Goal: Transaction & Acquisition: Download file/media

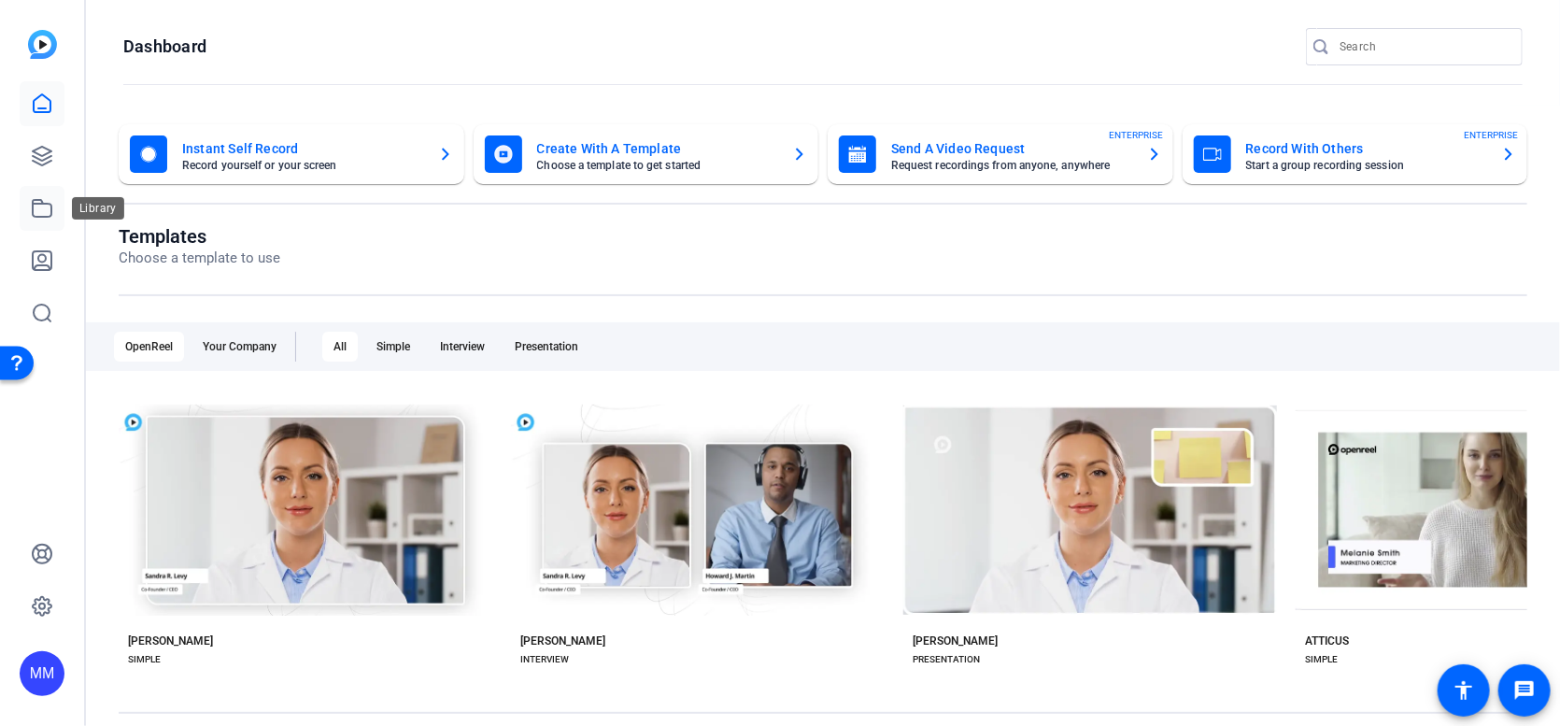
click at [39, 206] on icon at bounding box center [42, 208] width 22 height 22
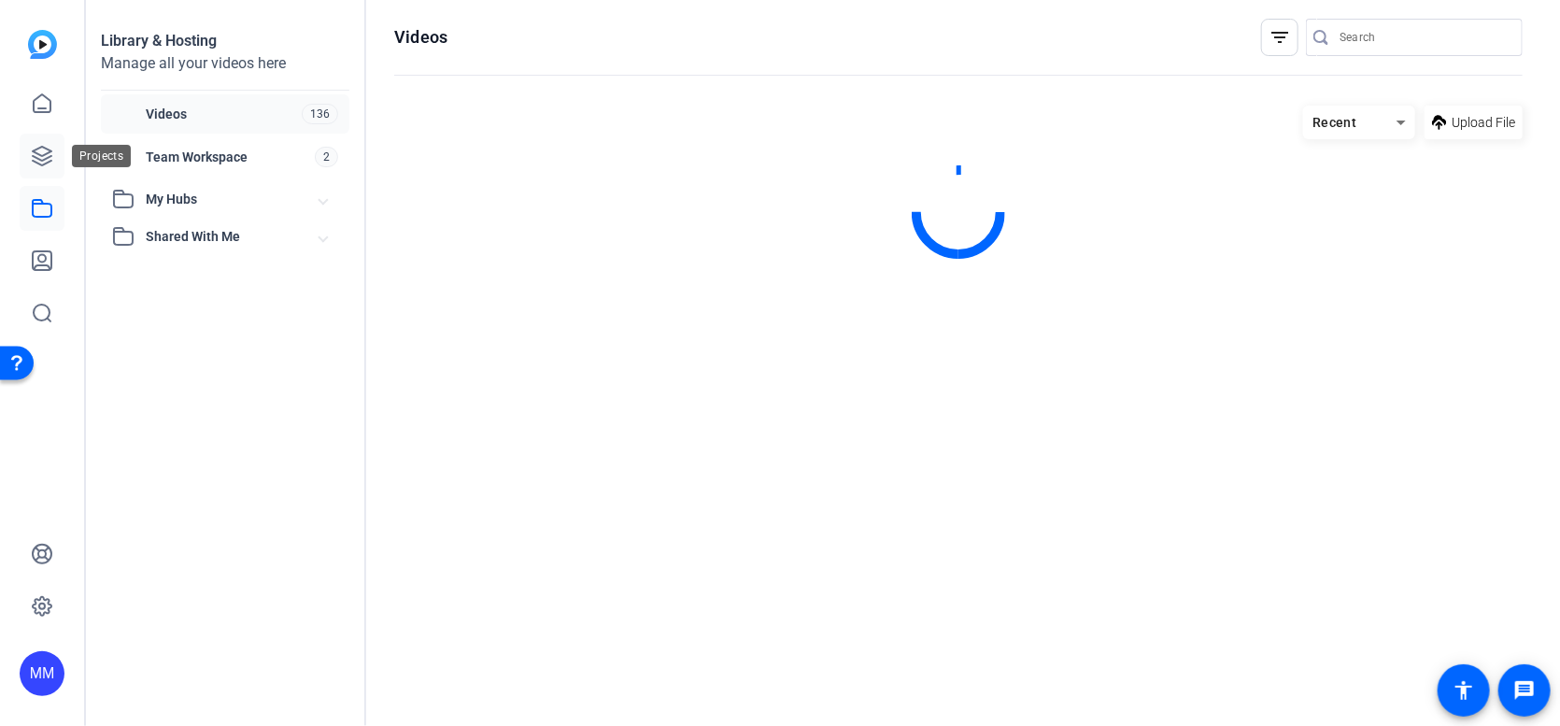
click at [38, 159] on icon at bounding box center [42, 156] width 19 height 19
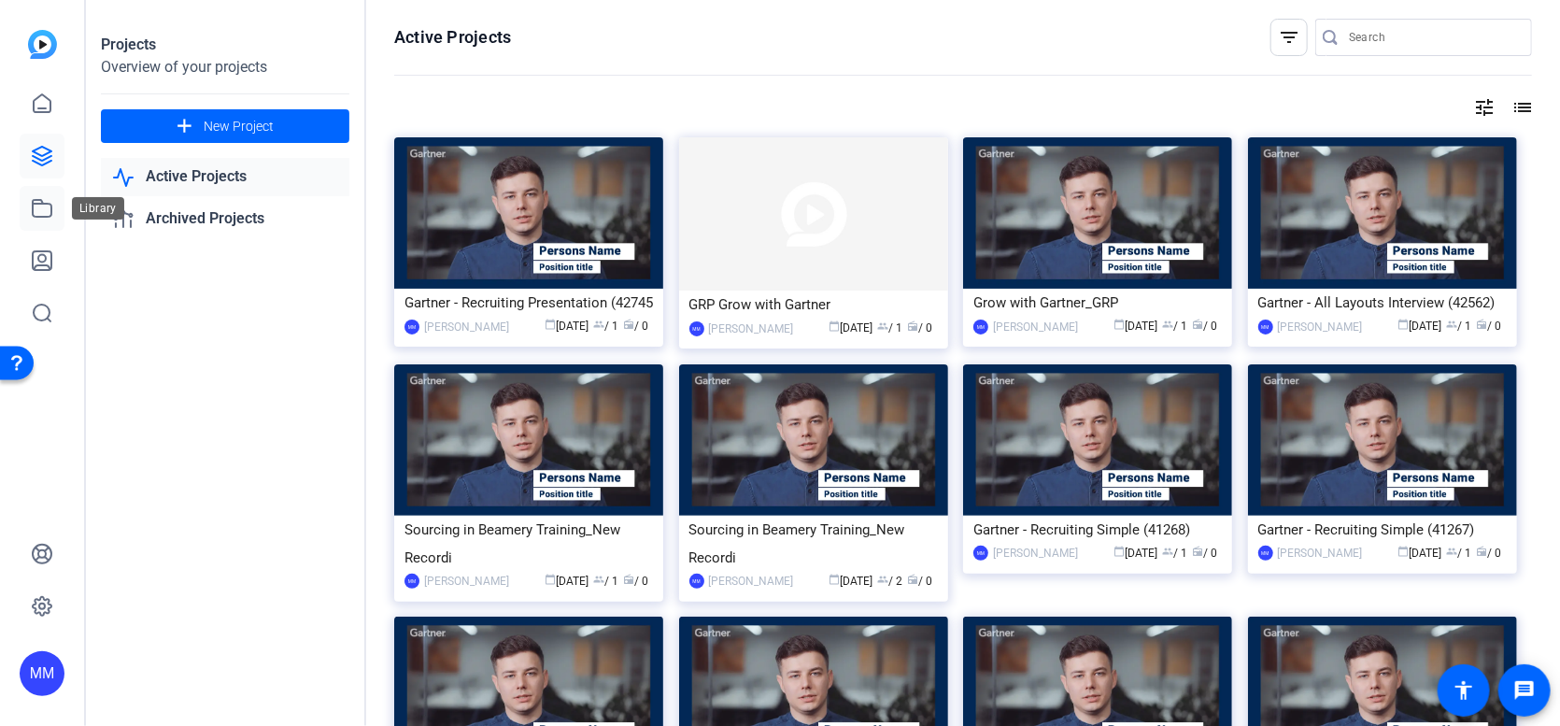
click at [36, 207] on icon at bounding box center [42, 208] width 22 height 22
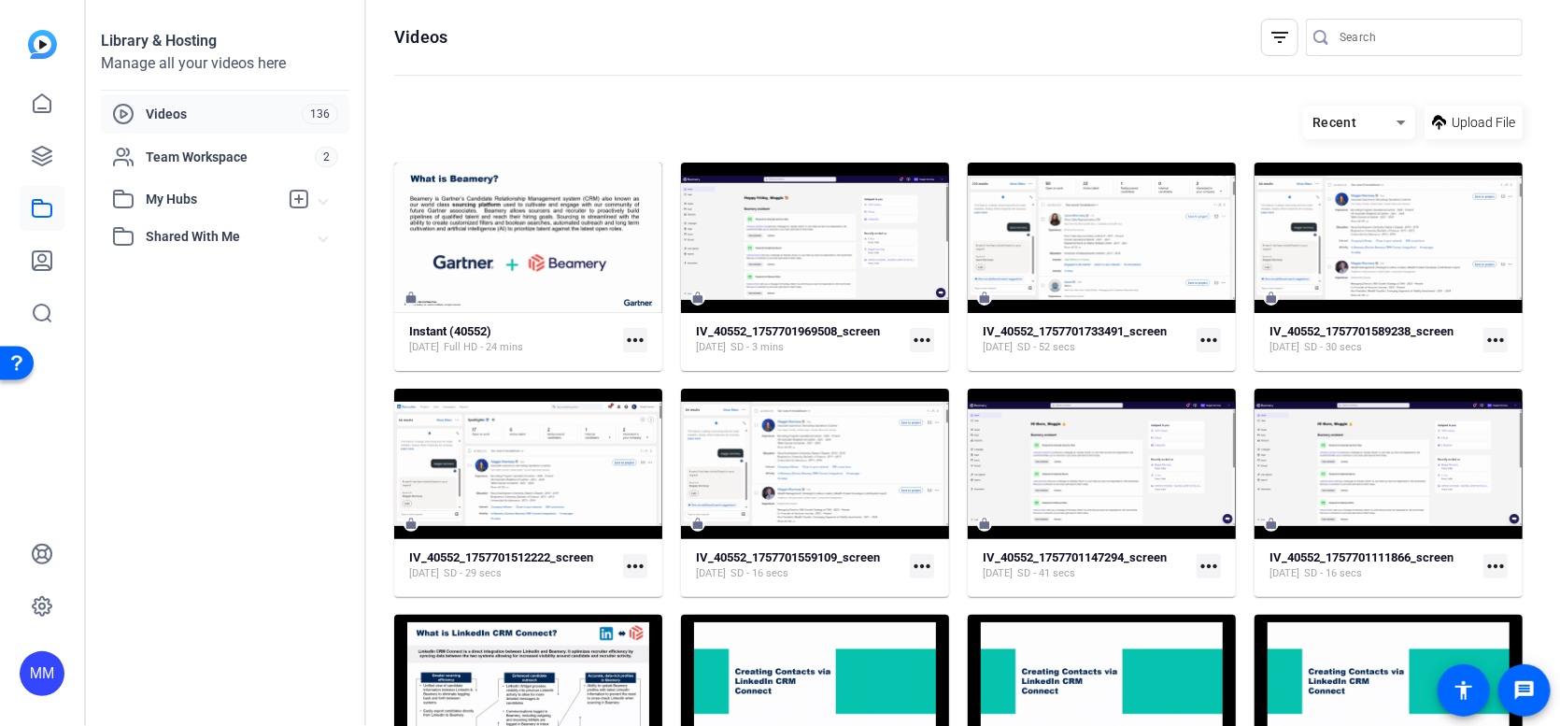
click at [1390, 122] on icon at bounding box center [1401, 122] width 22 height 22
click at [1383, 187] on mat-option "Newest First" at bounding box center [1350, 189] width 112 height 28
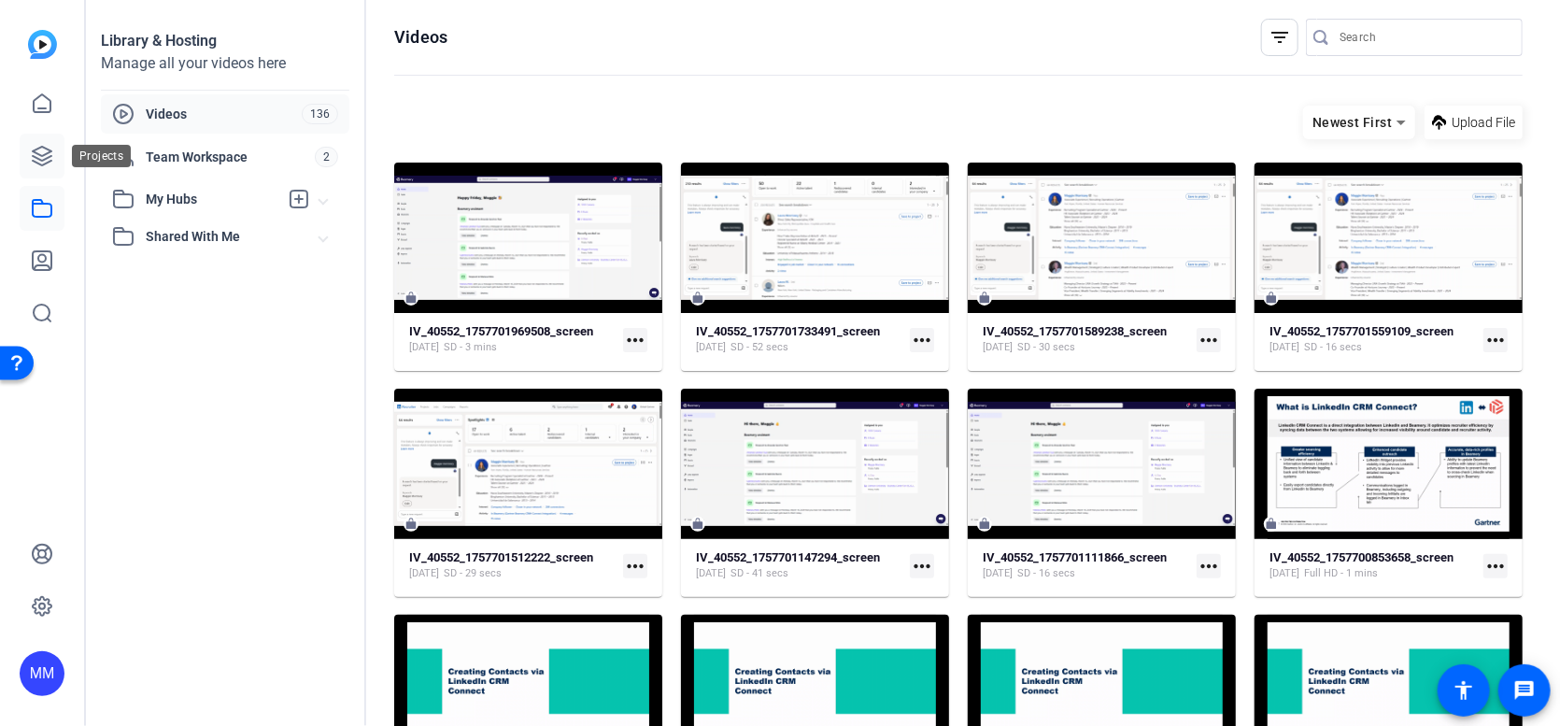
click at [50, 161] on icon at bounding box center [42, 156] width 19 height 19
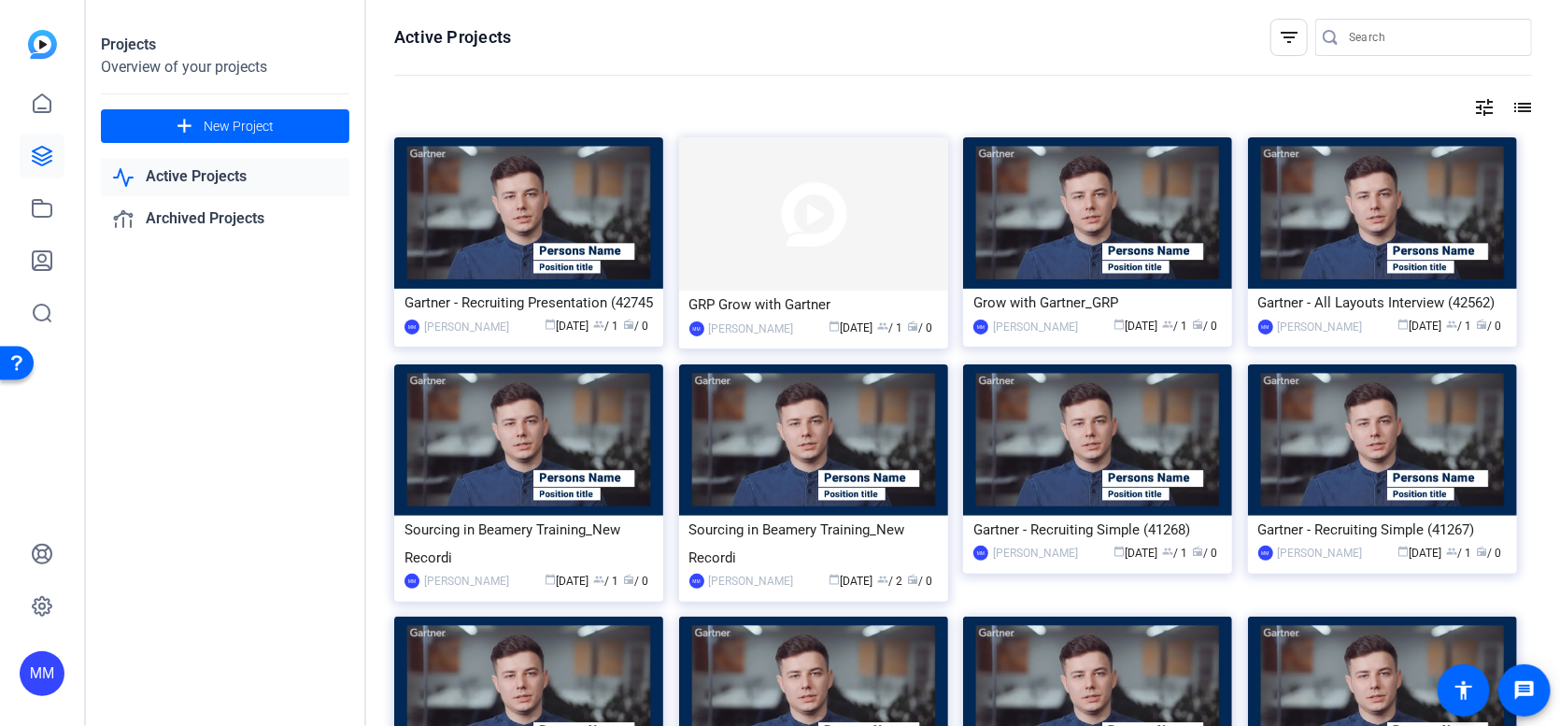
click at [1485, 108] on mat-icon "tune" at bounding box center [1484, 107] width 22 height 22
click at [1433, 140] on div "Newest First" at bounding box center [1373, 146] width 159 height 22
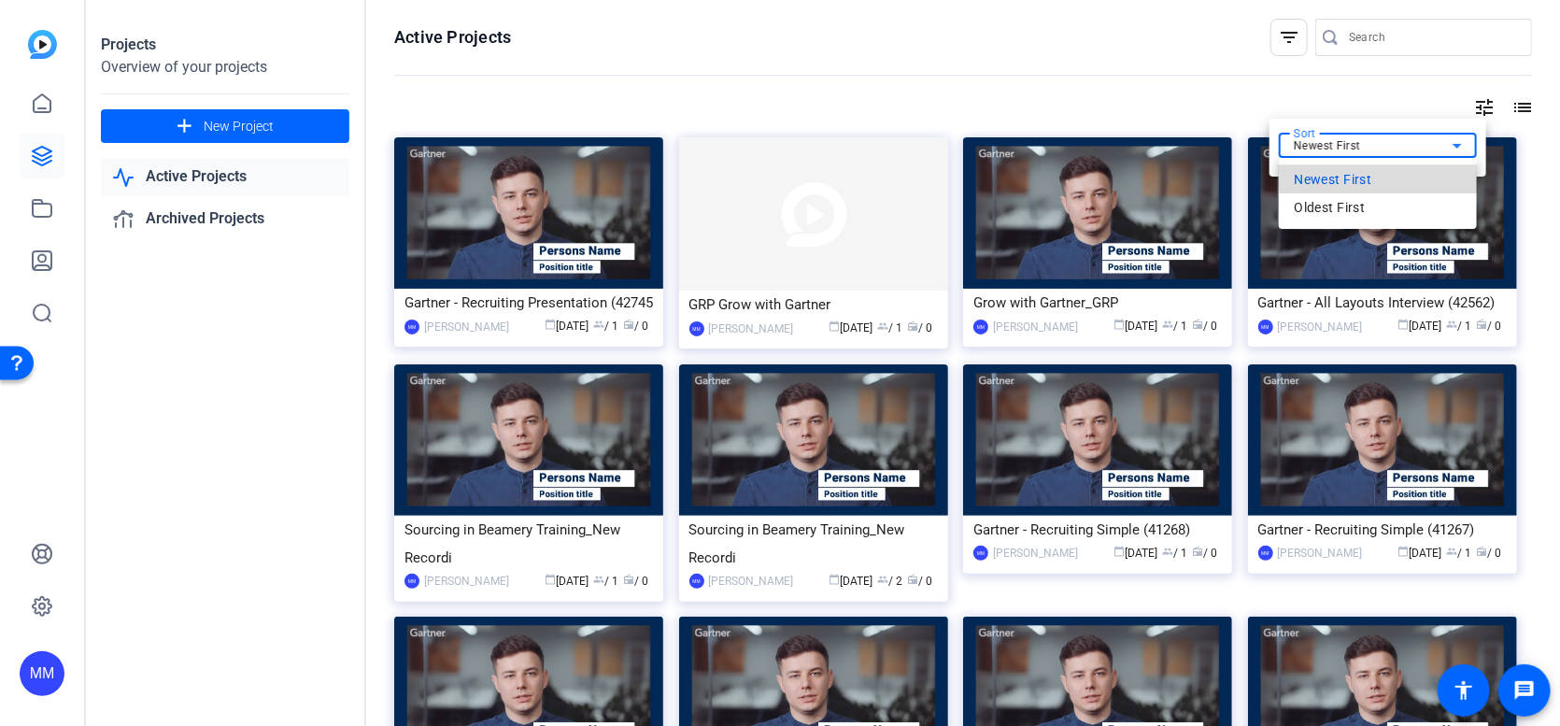
click at [1408, 169] on mat-option "Newest First" at bounding box center [1378, 179] width 198 height 28
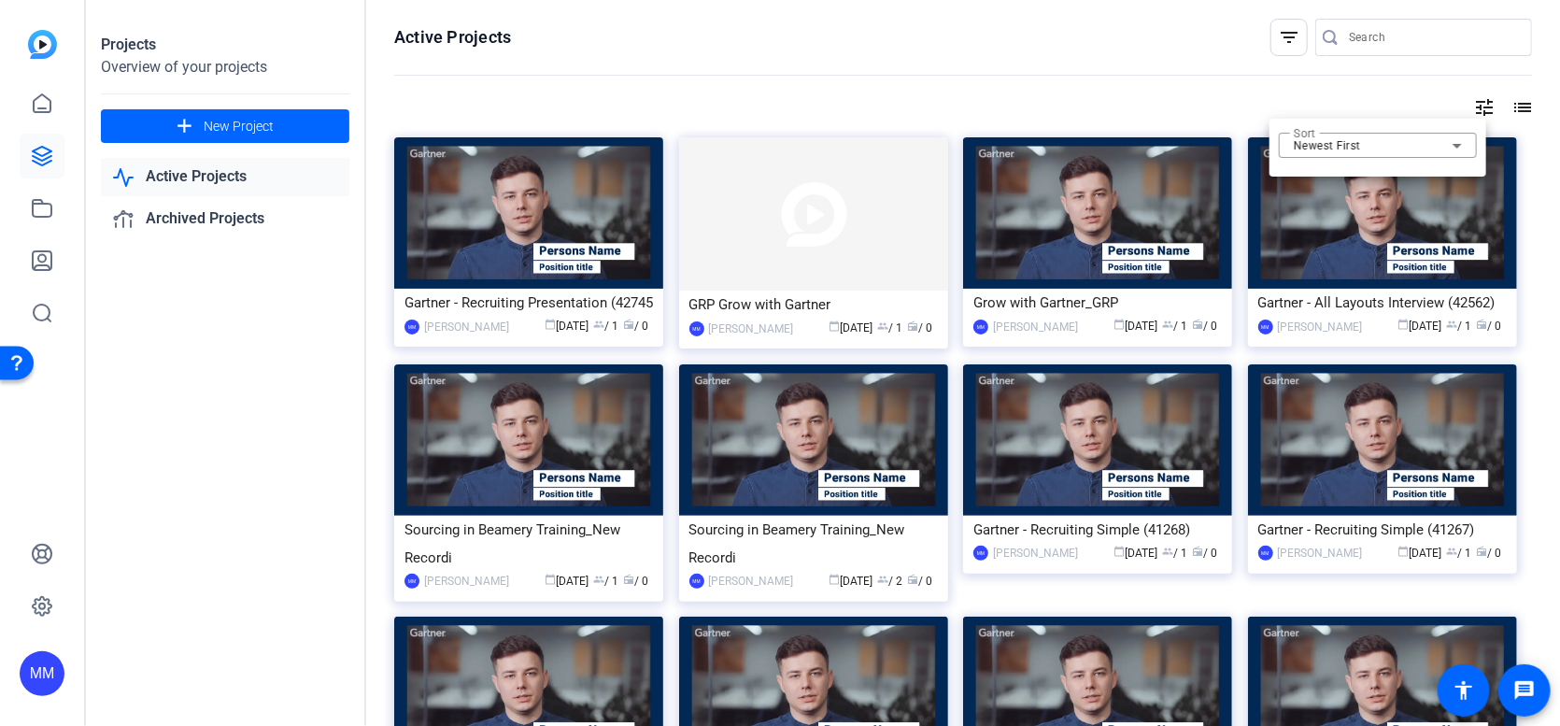
click at [1325, 84] on div at bounding box center [780, 363] width 1560 height 726
click at [35, 205] on icon at bounding box center [42, 208] width 22 height 22
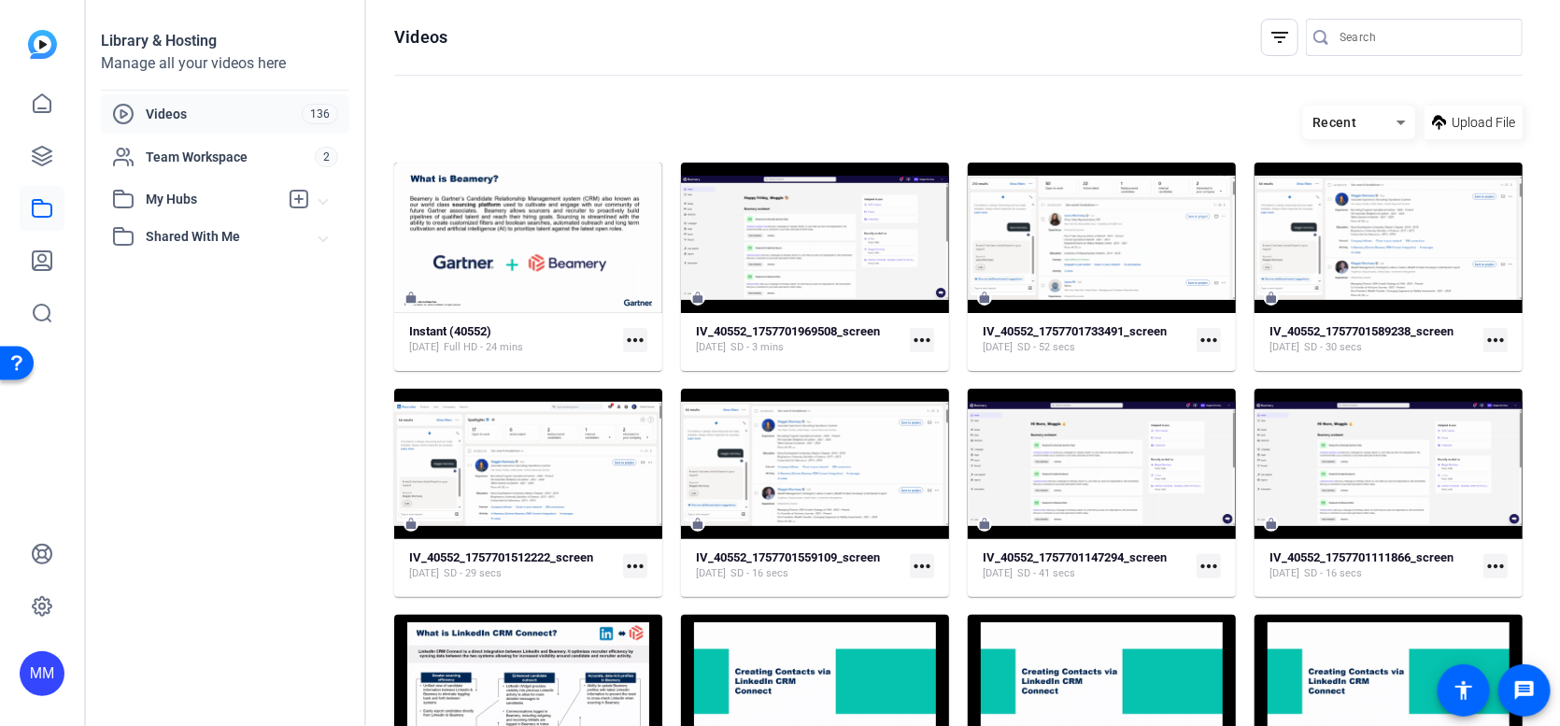
click at [1340, 26] on input "Search" at bounding box center [1424, 37] width 168 height 22
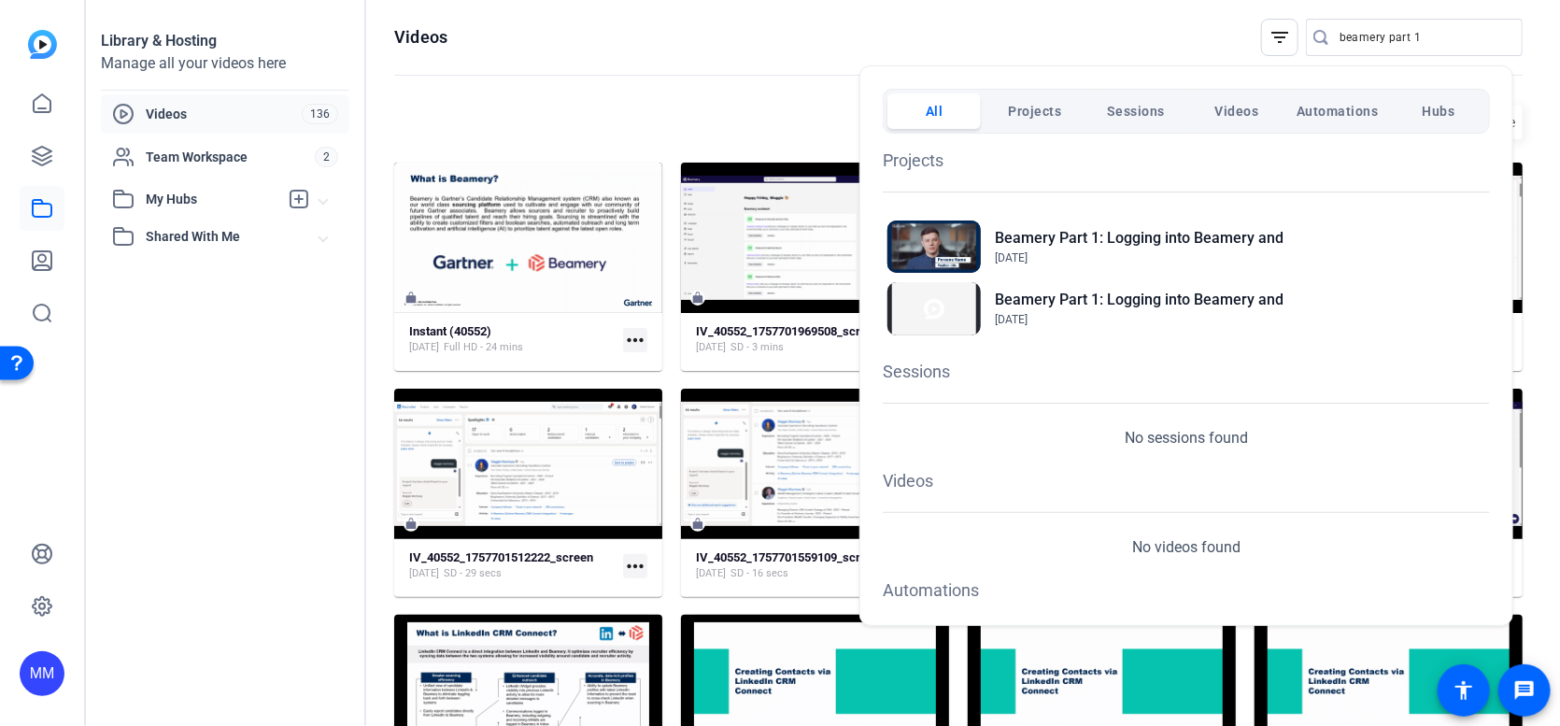
click at [1460, 36] on div at bounding box center [780, 363] width 1560 height 726
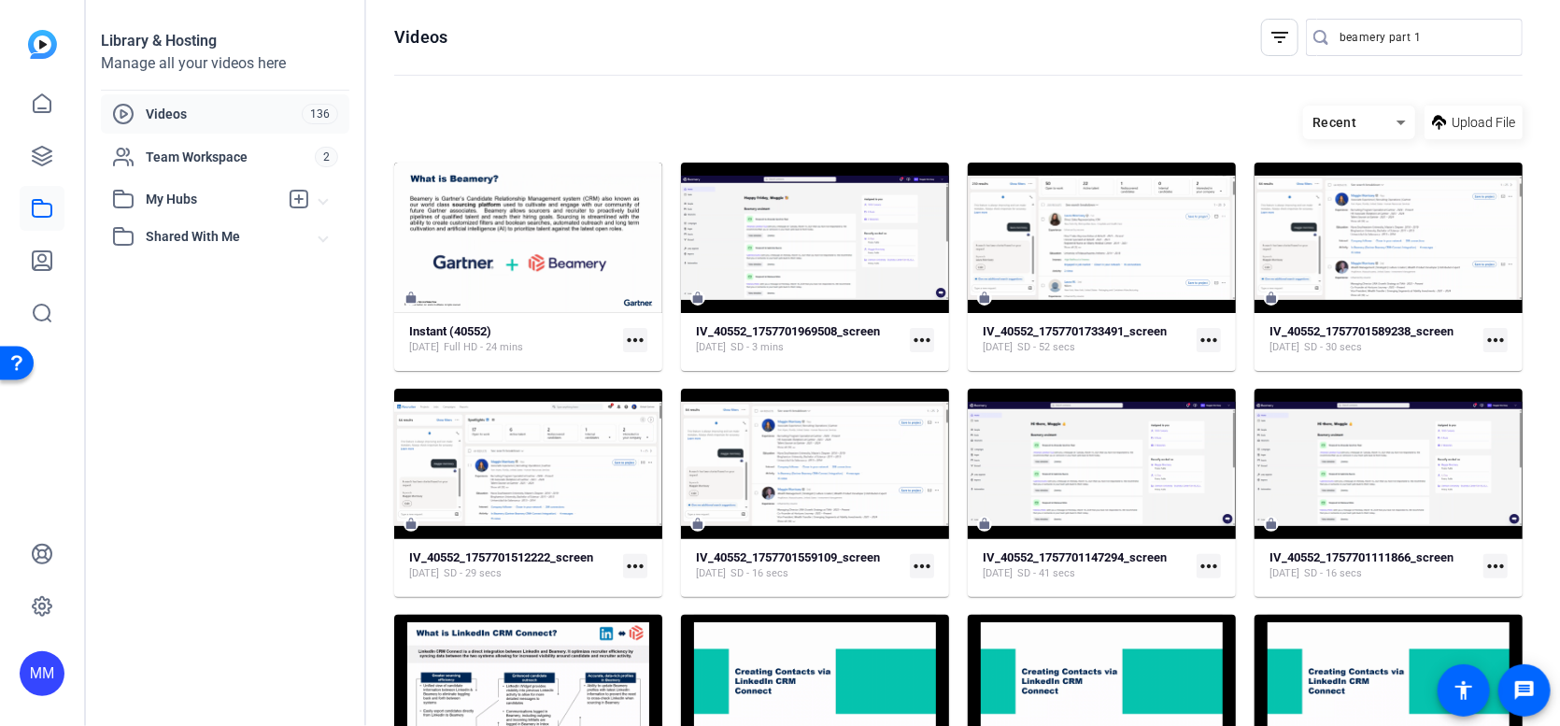
click at [1442, 35] on input "beamery part 1" at bounding box center [1424, 37] width 168 height 22
click at [1439, 36] on input "beamery part 1" at bounding box center [1424, 37] width 168 height 22
click at [1105, 33] on openreel-page-title "Videos filter_list beamery part 1" at bounding box center [958, 37] width 1129 height 37
click at [1363, 36] on input "beamery part 1" at bounding box center [1424, 37] width 168 height 22
click at [1419, 36] on input "beamery part 1" at bounding box center [1424, 37] width 168 height 22
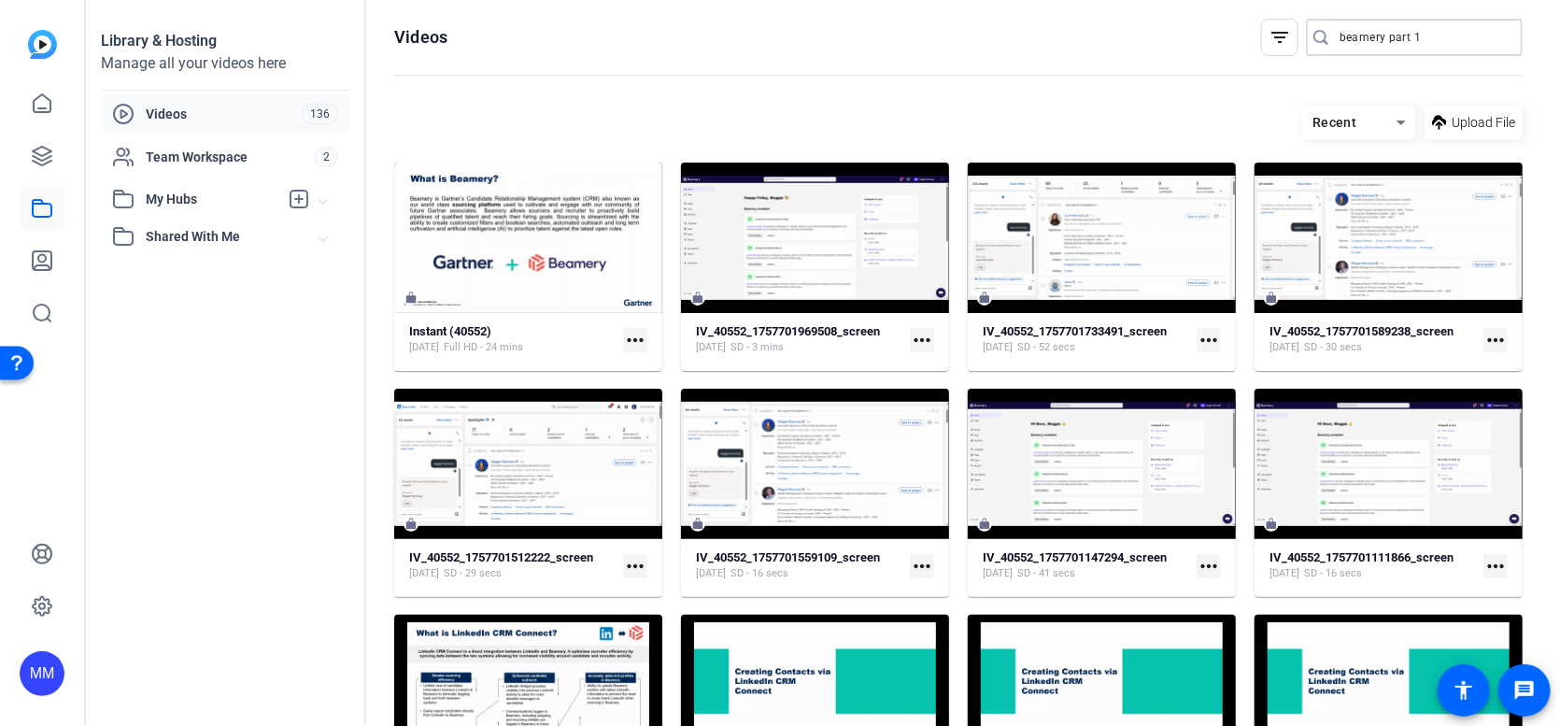
click at [1314, 39] on icon at bounding box center [1321, 37] width 15 height 19
drag, startPoint x: 1420, startPoint y: 40, endPoint x: 1293, endPoint y: 21, distance: 128.4
click at [1294, 25] on div "filter_list beamery part 1" at bounding box center [1392, 37] width 262 height 37
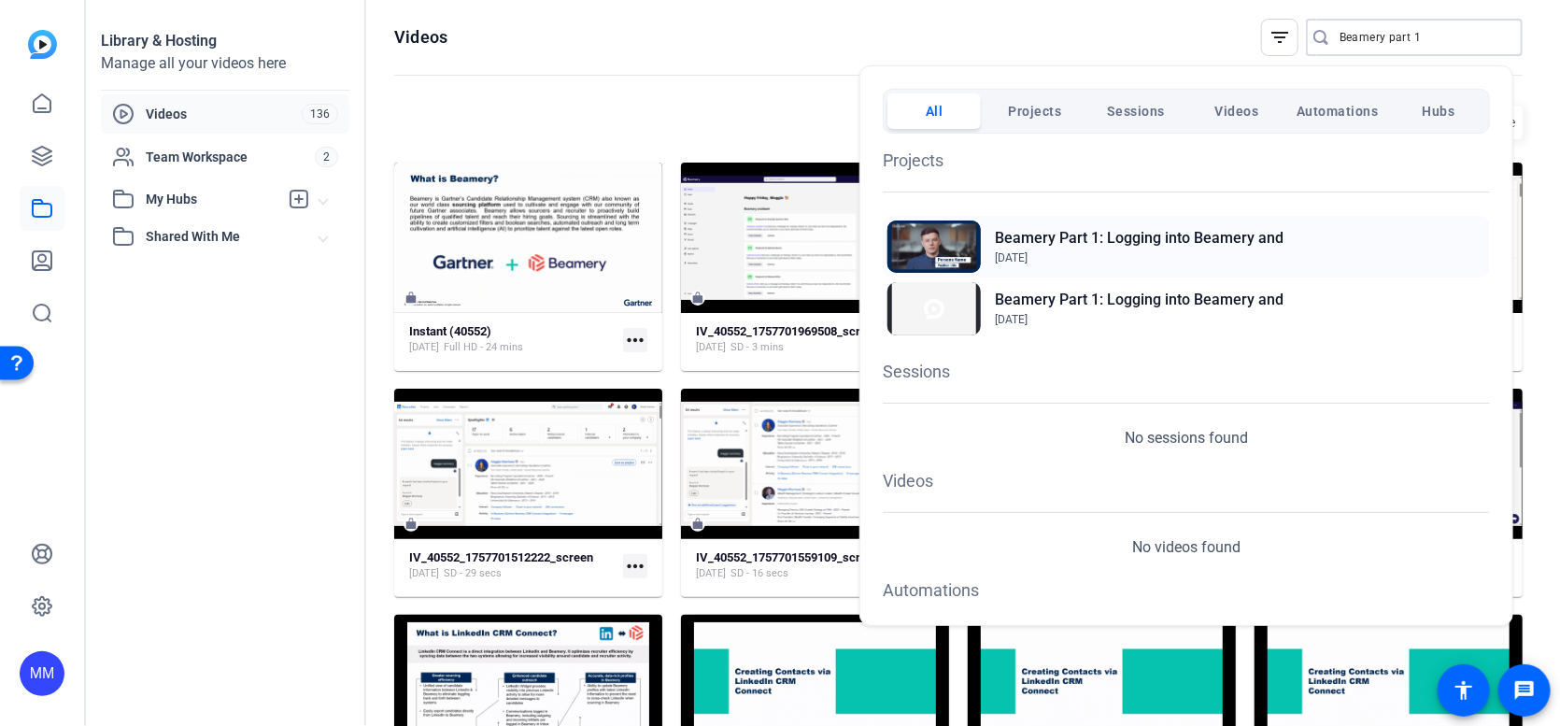
type input "Beamery part 1"
click at [1147, 242] on h2 "Beamery Part 1: Logging into Beamery and" at bounding box center [1139, 238] width 289 height 22
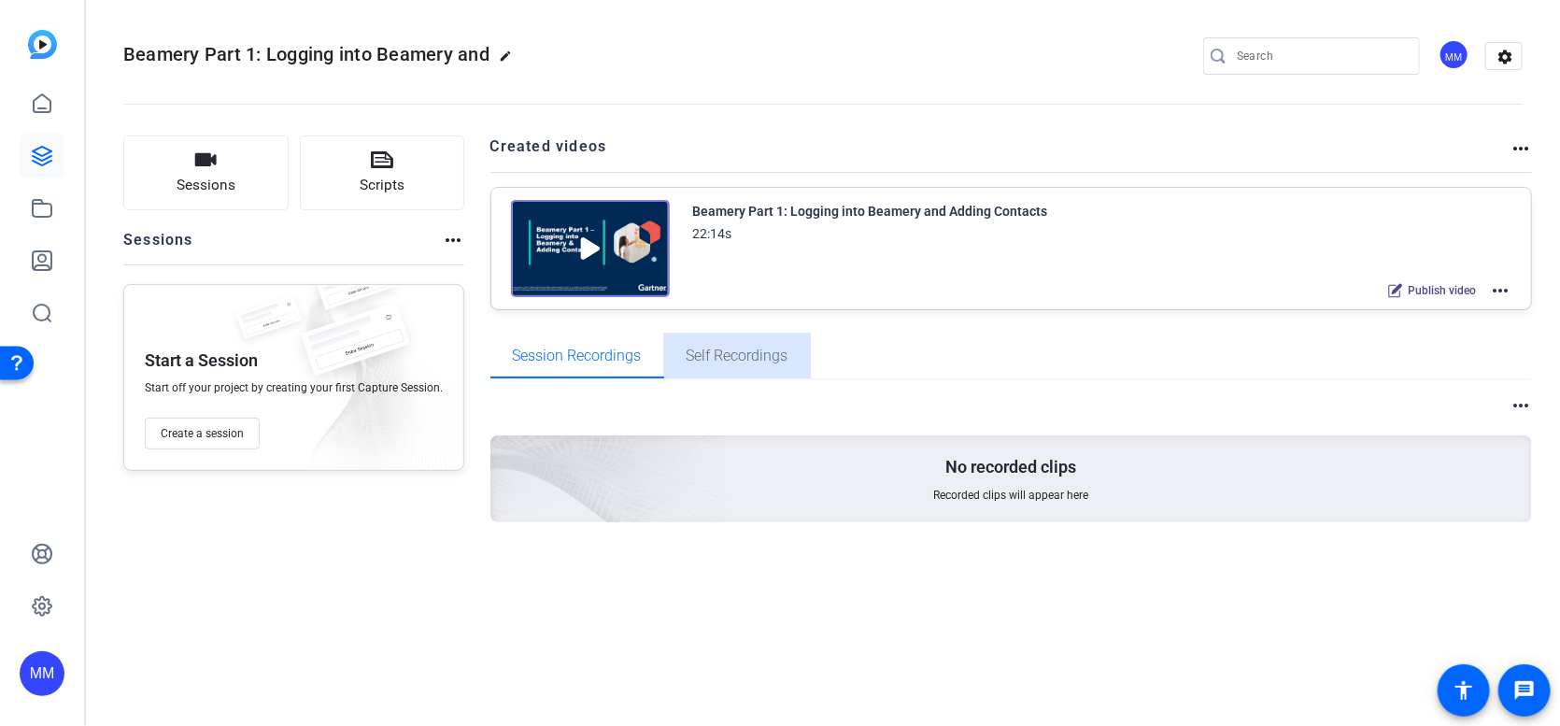
click at [731, 354] on span "Self Recordings" at bounding box center [738, 356] width 102 height 15
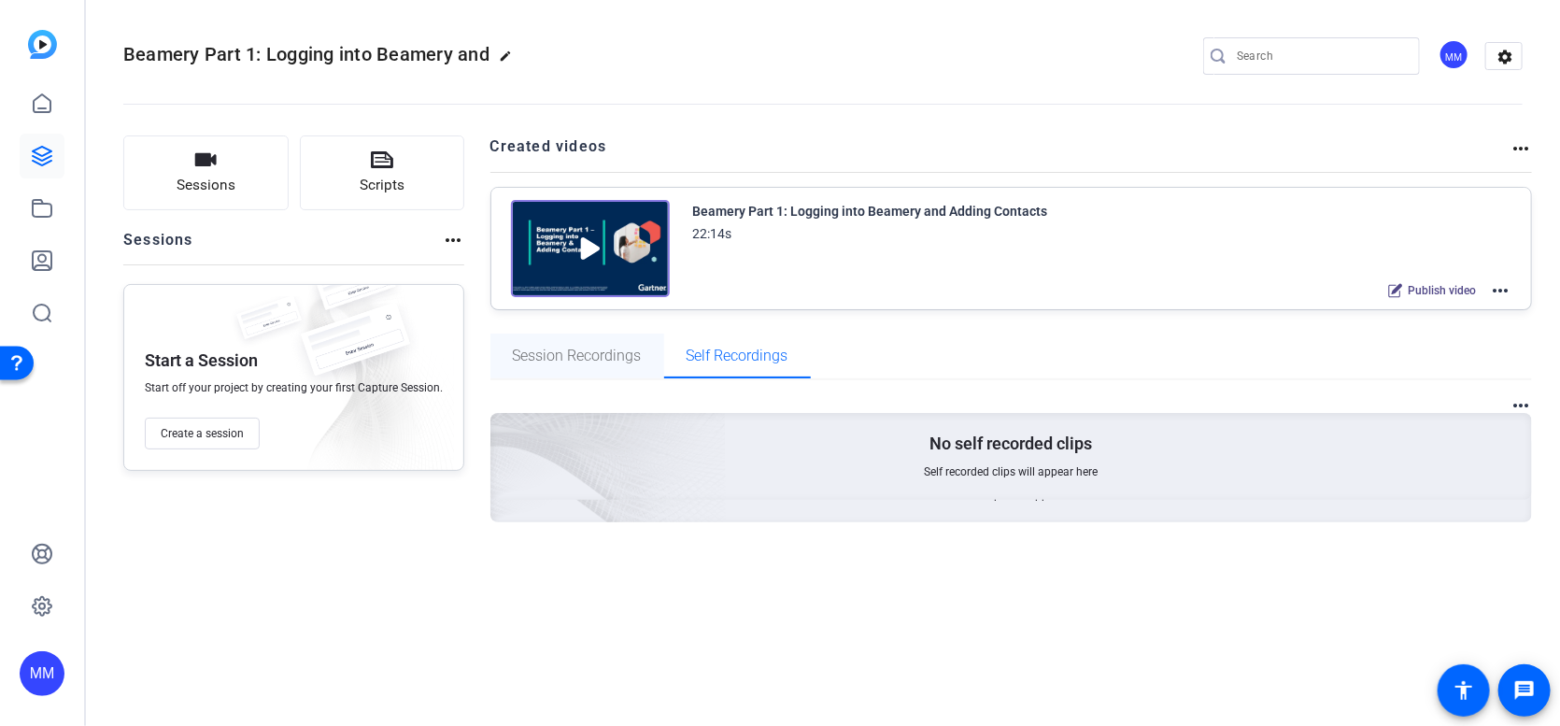
click at [591, 354] on span "Session Recordings" at bounding box center [577, 356] width 129 height 15
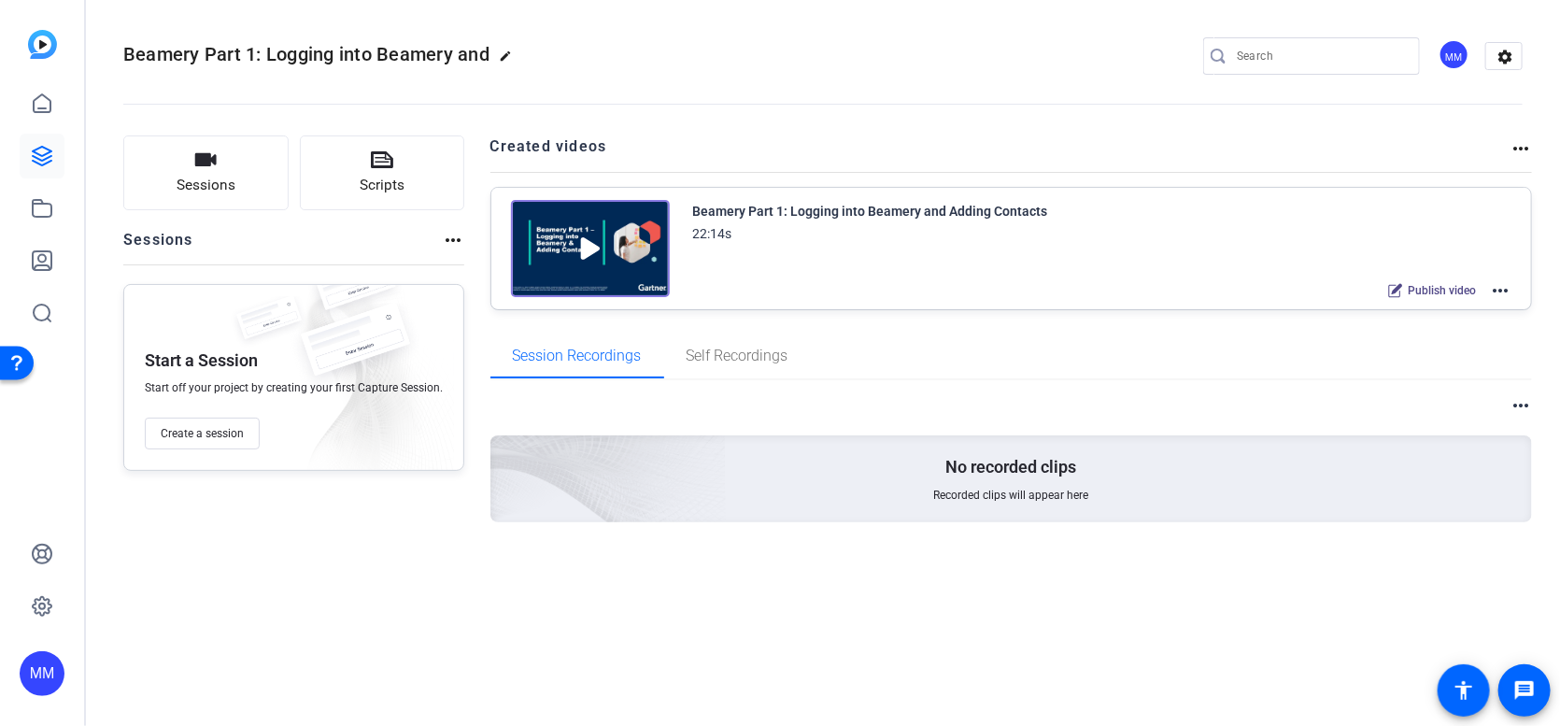
click at [1507, 285] on mat-icon "more_horiz" at bounding box center [1500, 290] width 22 height 22
click at [1169, 391] on div at bounding box center [780, 363] width 1560 height 726
click at [591, 237] on img at bounding box center [590, 248] width 159 height 97
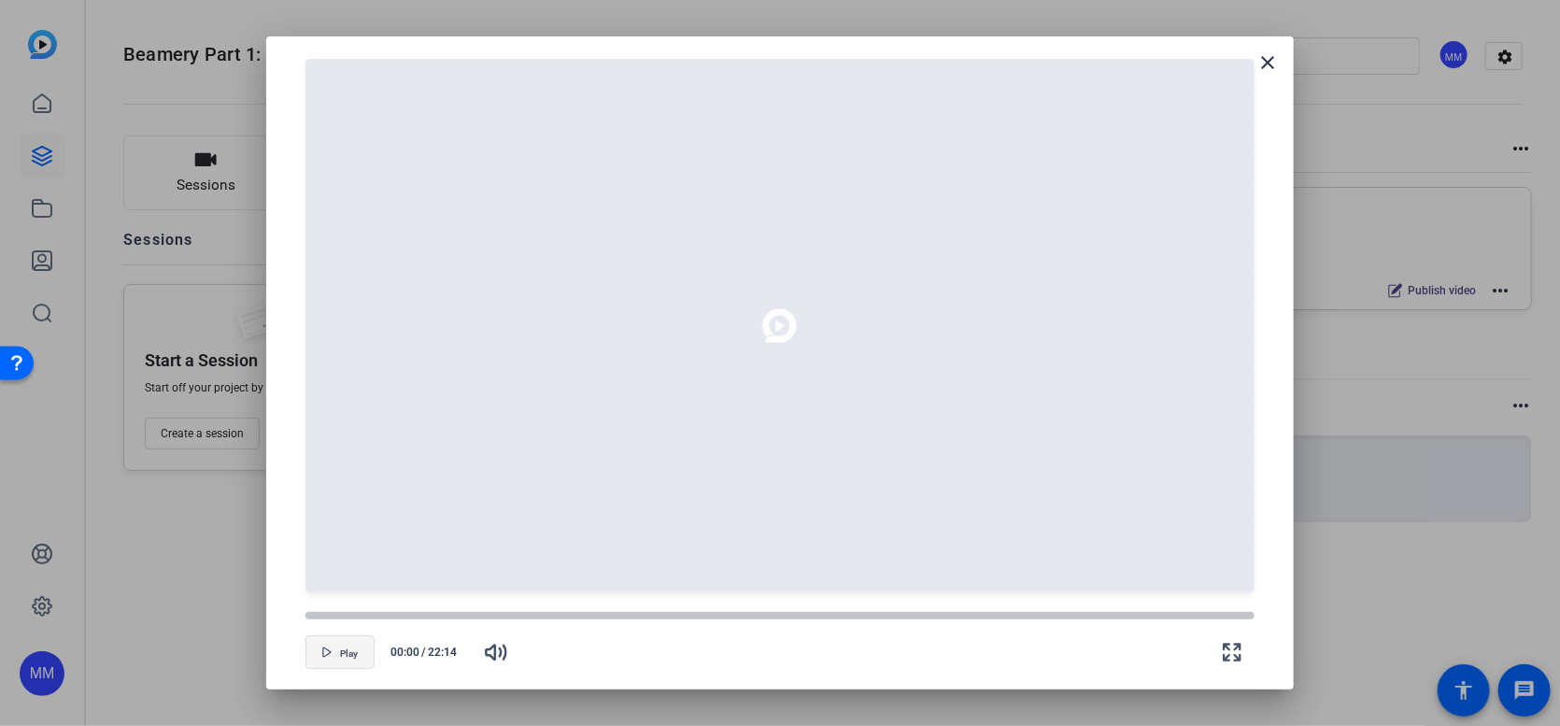
click at [770, 324] on icon at bounding box center [768, 326] width 12 height 12
click at [349, 653] on span "Play" at bounding box center [349, 653] width 18 height 11
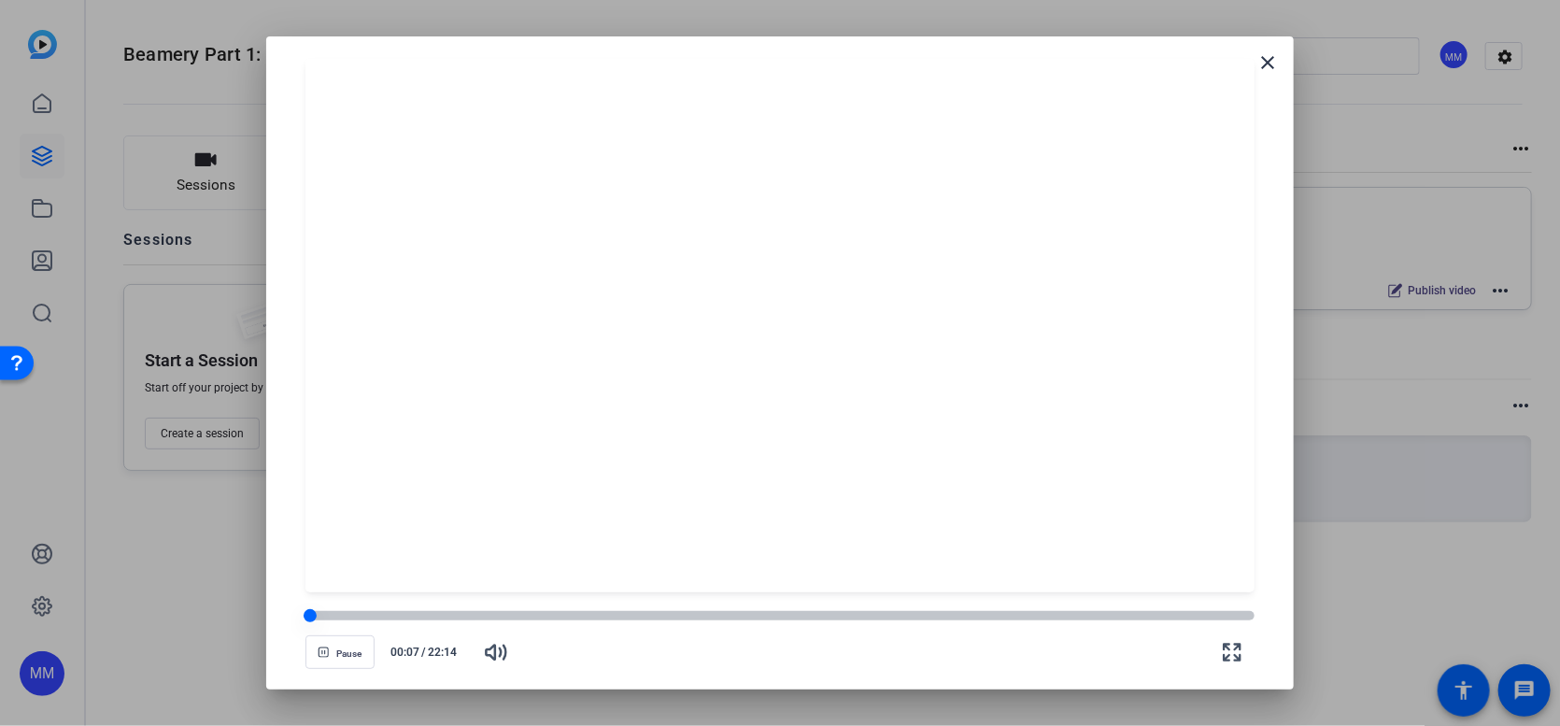
click at [570, 615] on div at bounding box center [780, 615] width 949 height 9
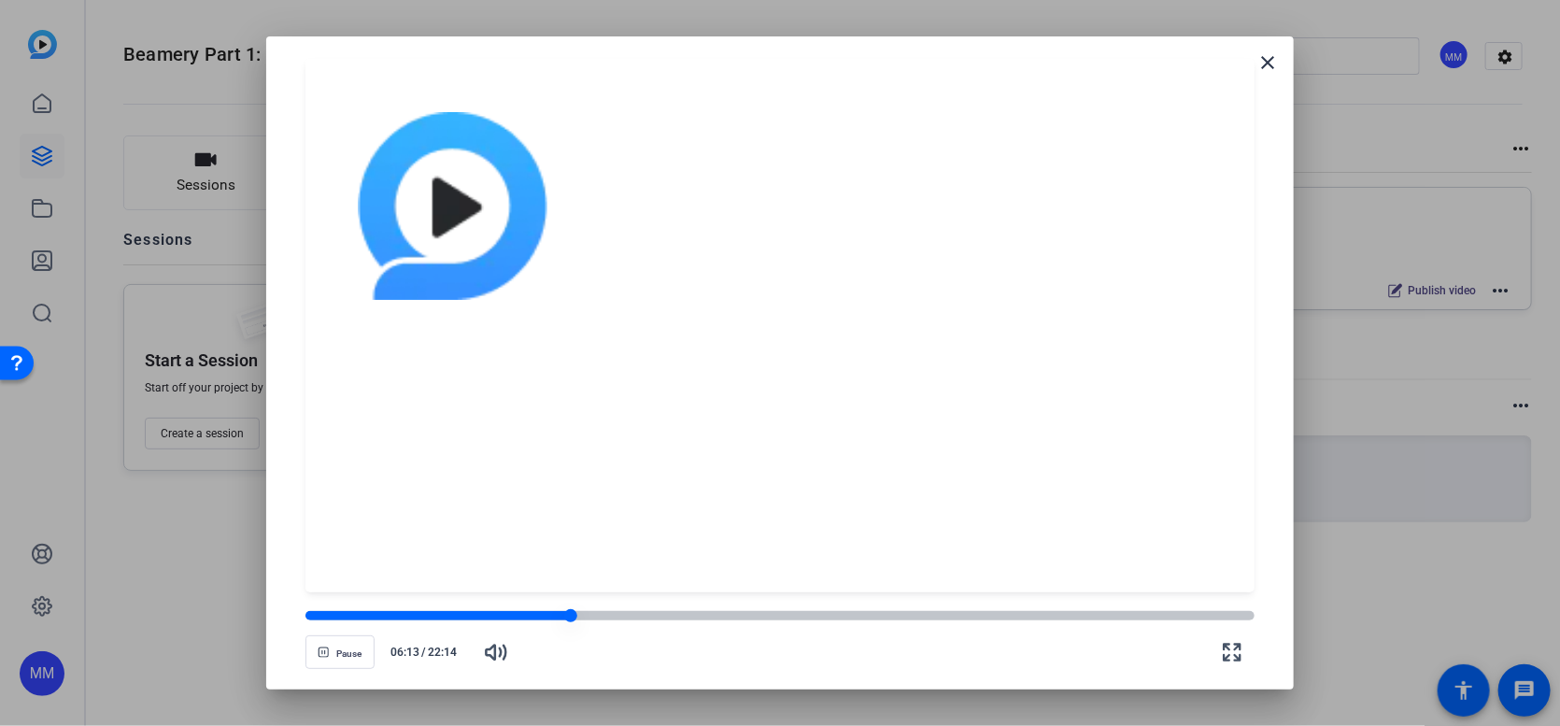
click at [654, 615] on div at bounding box center [780, 615] width 949 height 9
click at [1458, 577] on div at bounding box center [780, 363] width 1560 height 726
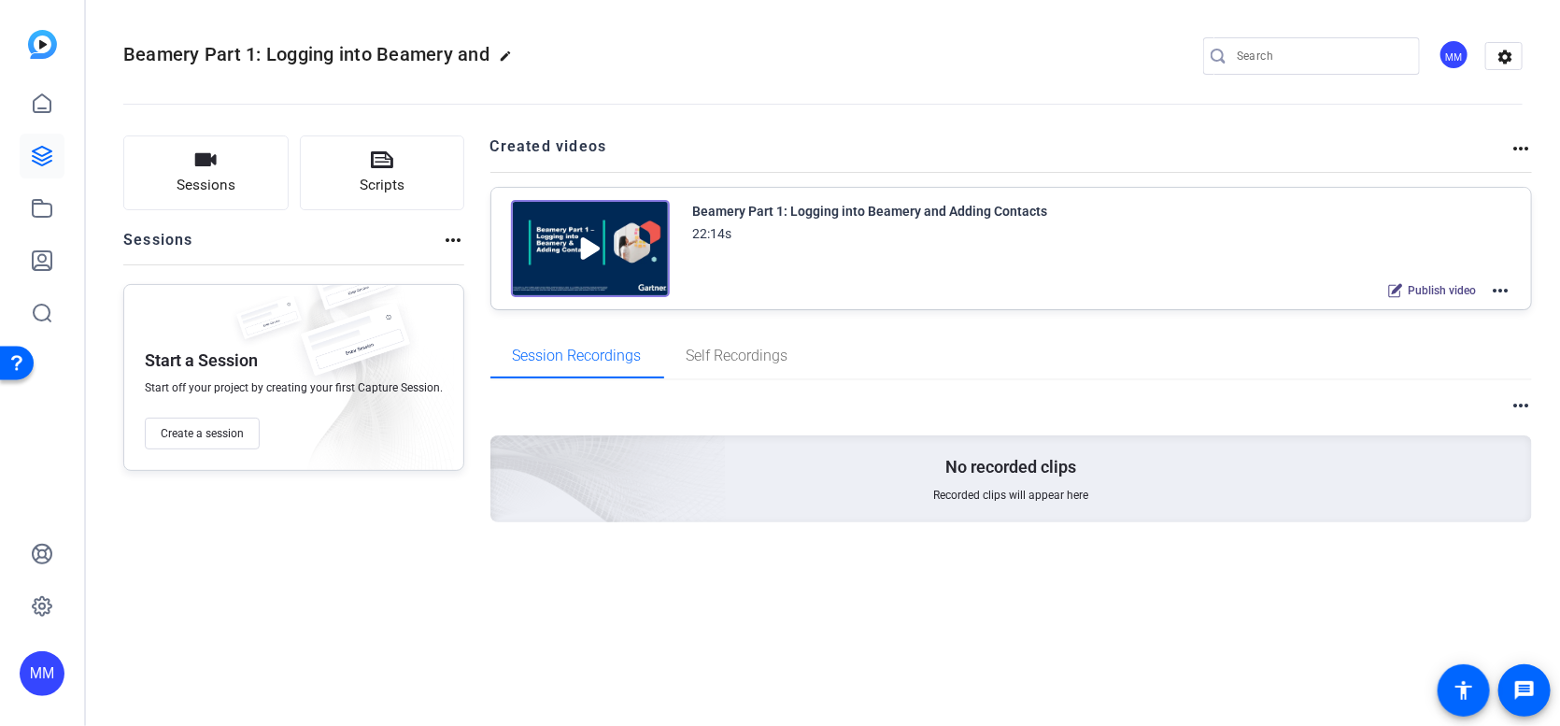
click at [1350, 53] on input "Search" at bounding box center [1321, 56] width 168 height 22
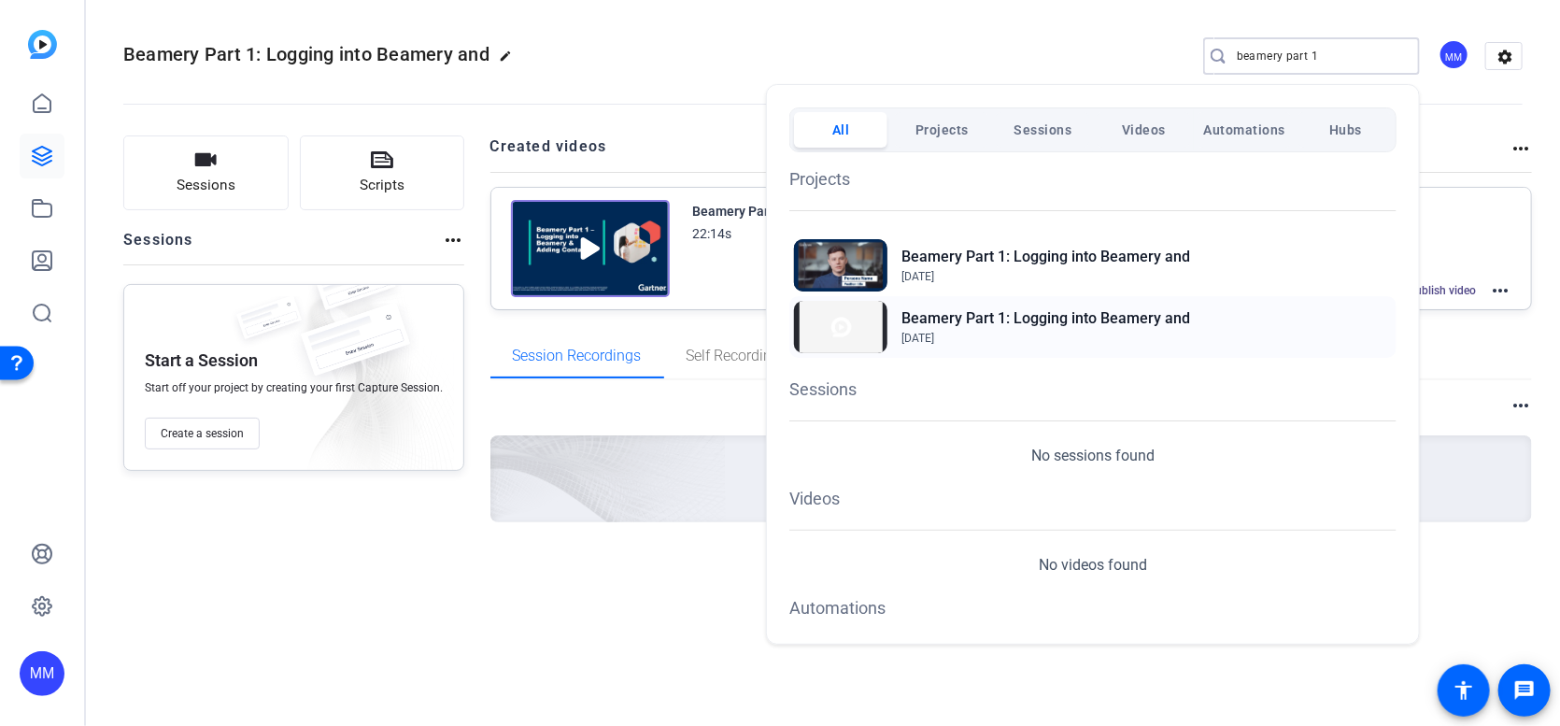
type input "beamery part 1"
click at [1135, 320] on h2 "Beamery Part 1: Logging into Beamery and" at bounding box center [1046, 318] width 289 height 22
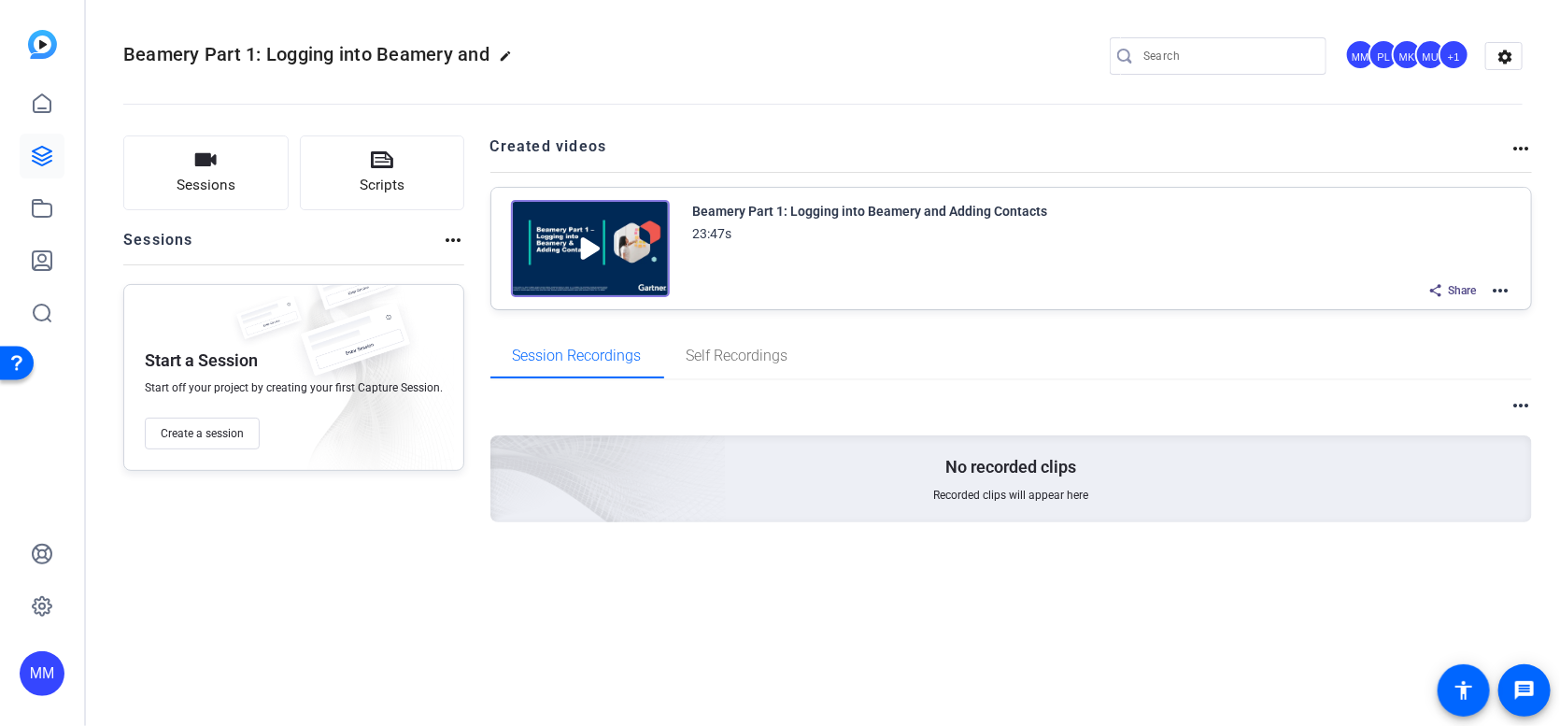
click at [601, 244] on img at bounding box center [590, 248] width 159 height 97
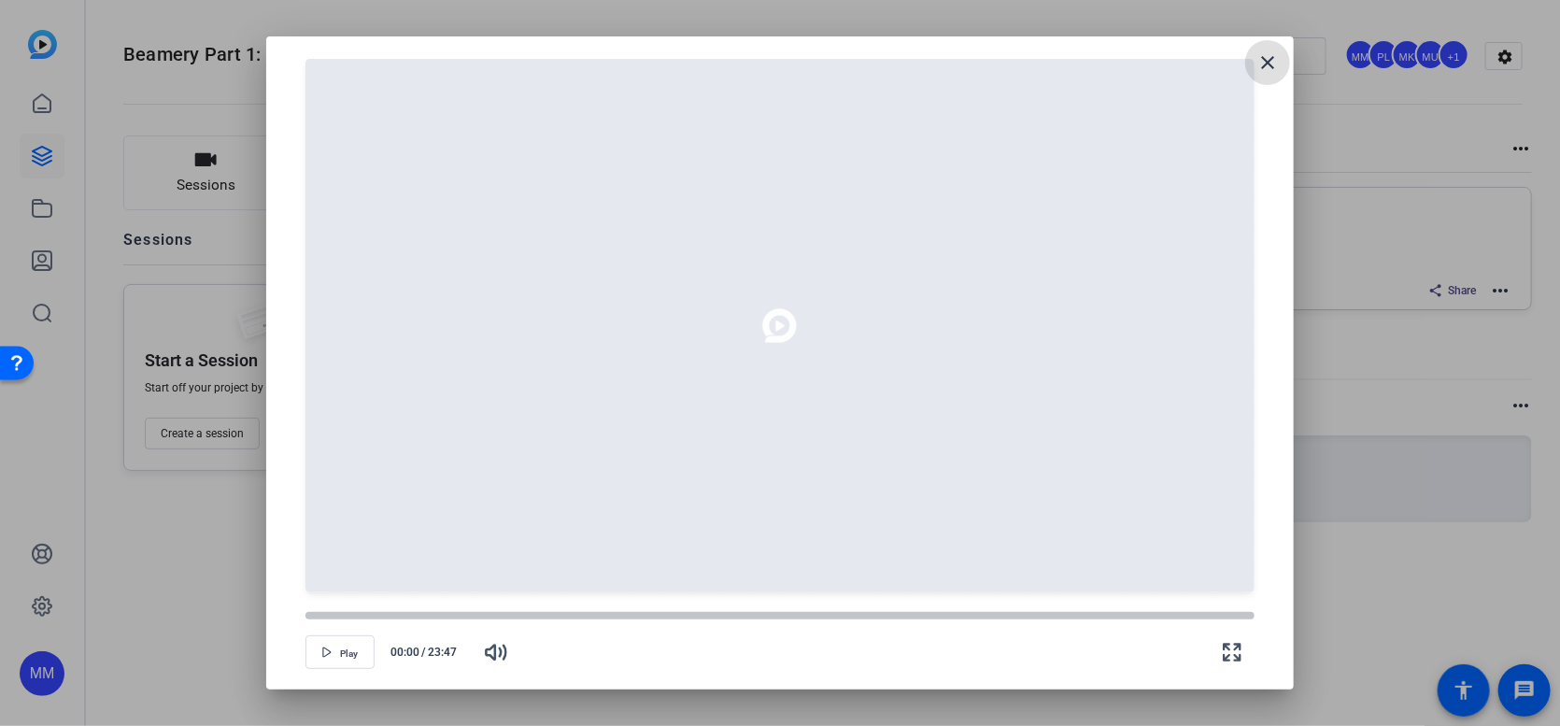
click at [341, 650] on span "Play" at bounding box center [349, 653] width 18 height 11
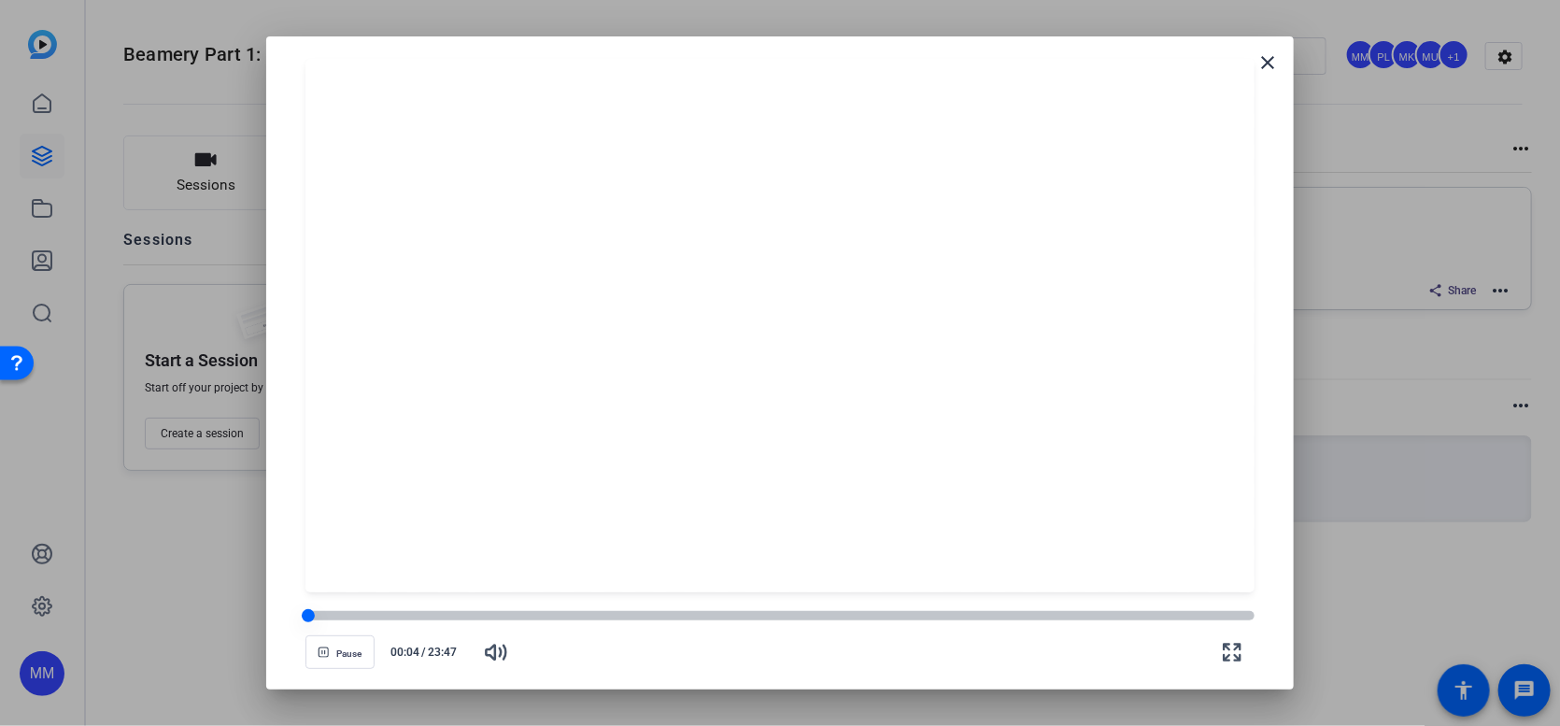
click at [323, 615] on div at bounding box center [780, 615] width 949 height 9
click at [809, 366] on div at bounding box center [780, 326] width 949 height 534
click at [595, 616] on div at bounding box center [780, 615] width 949 height 9
click at [554, 617] on div at bounding box center [452, 615] width 292 height 9
click at [583, 616] on div at bounding box center [780, 615] width 949 height 9
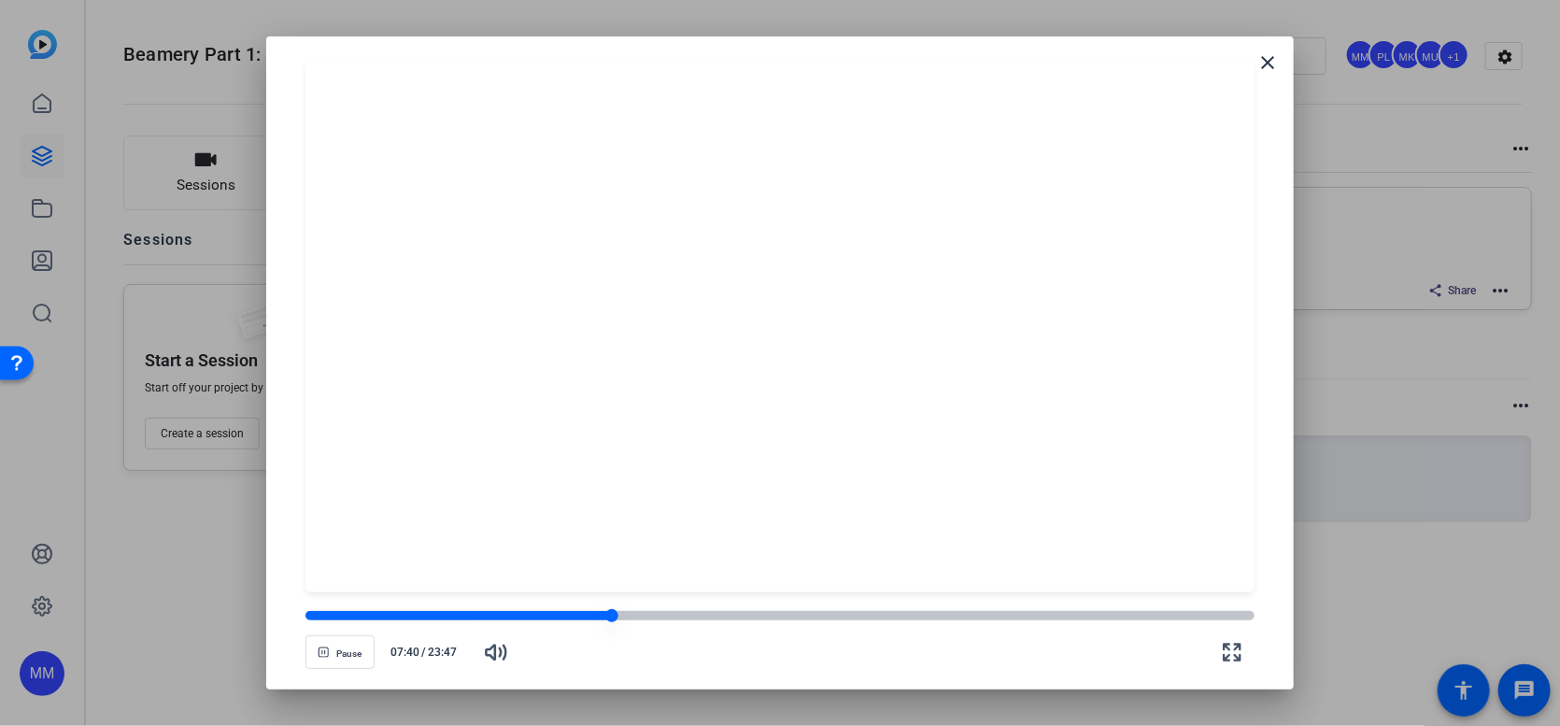
click at [621, 612] on div at bounding box center [780, 615] width 949 height 9
click at [629, 618] on div at bounding box center [780, 615] width 949 height 9
click at [638, 616] on div at bounding box center [780, 615] width 949 height 9
click at [648, 616] on div at bounding box center [780, 615] width 949 height 9
click at [660, 616] on div at bounding box center [780, 615] width 949 height 9
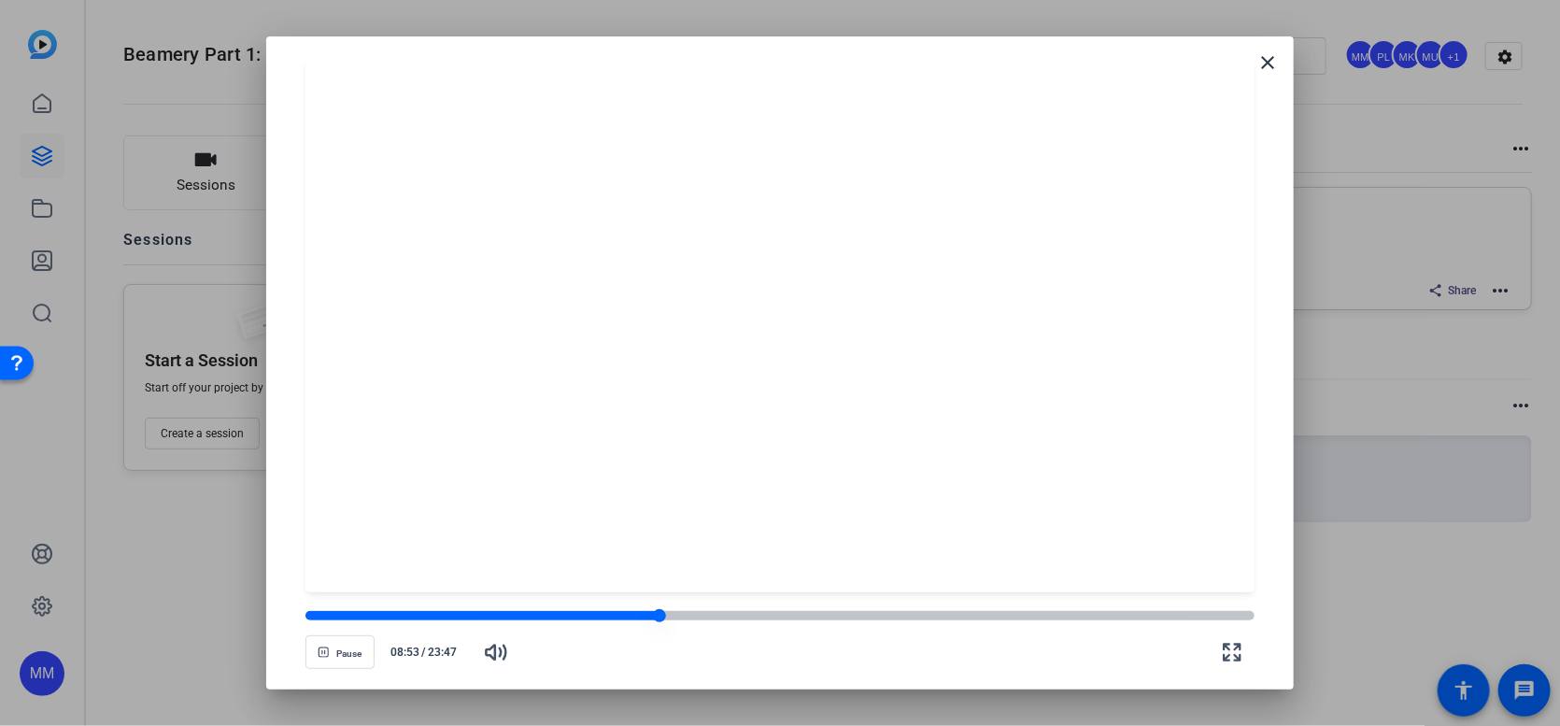
click at [669, 615] on div at bounding box center [780, 615] width 949 height 9
click at [675, 614] on div at bounding box center [670, 616] width 16 height 16
click at [685, 613] on div at bounding box center [780, 615] width 949 height 9
click at [694, 613] on div at bounding box center [780, 615] width 949 height 9
click at [679, 616] on div at bounding box center [501, 615] width 391 height 9
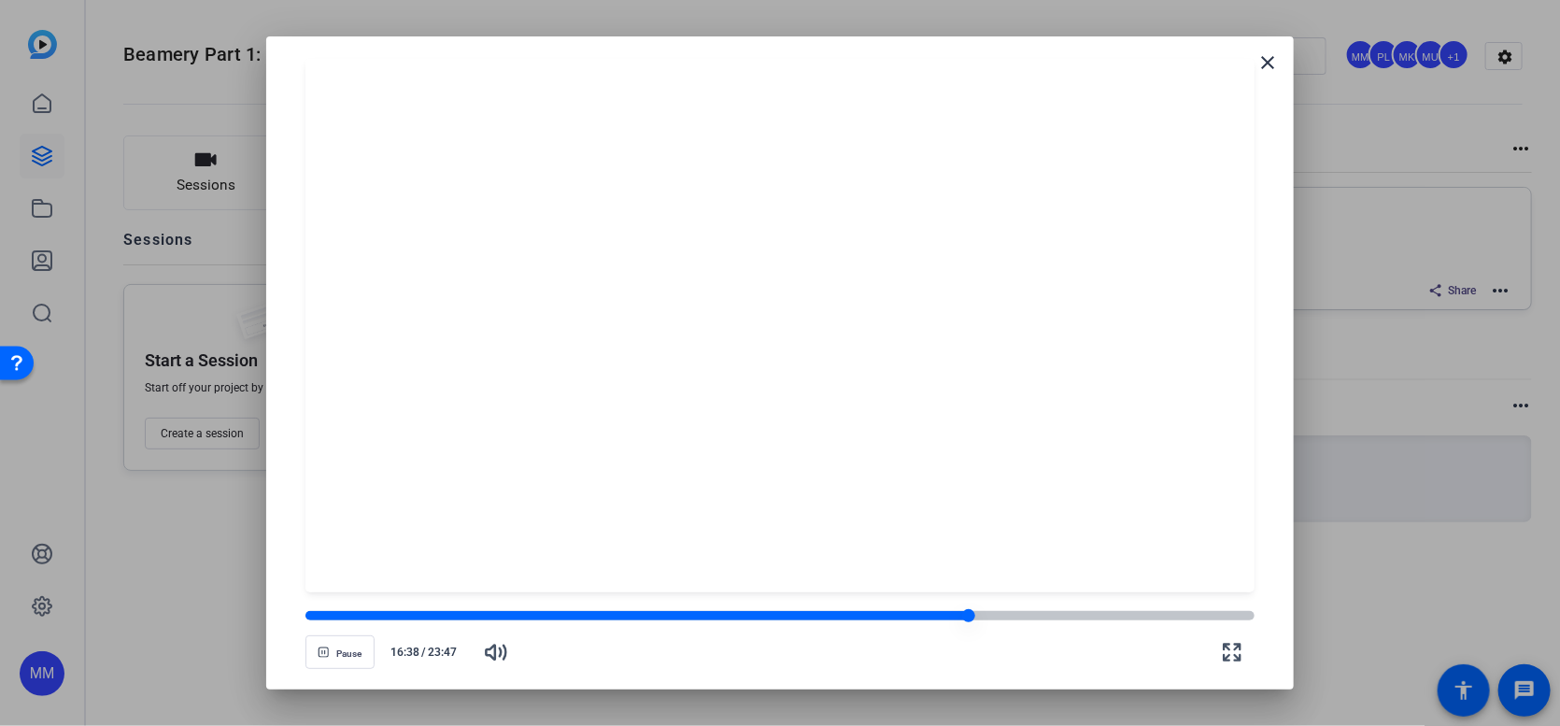
click at [888, 613] on div at bounding box center [638, 615] width 664 height 9
click at [900, 614] on div at bounding box center [780, 615] width 949 height 9
click at [912, 613] on div at bounding box center [780, 615] width 949 height 9
click at [924, 613] on div at bounding box center [780, 615] width 949 height 9
click at [937, 614] on div at bounding box center [780, 615] width 949 height 9
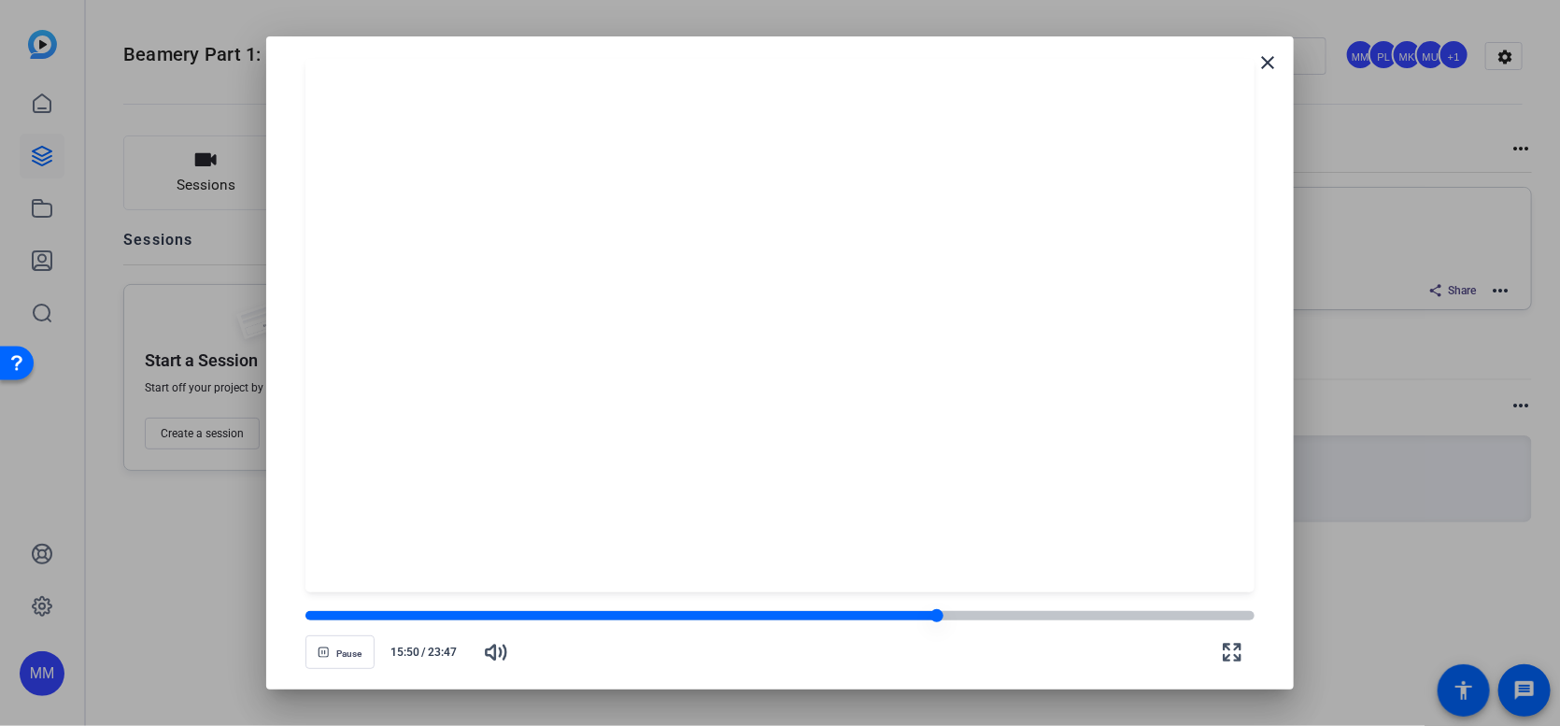
click at [945, 615] on div at bounding box center [780, 615] width 949 height 9
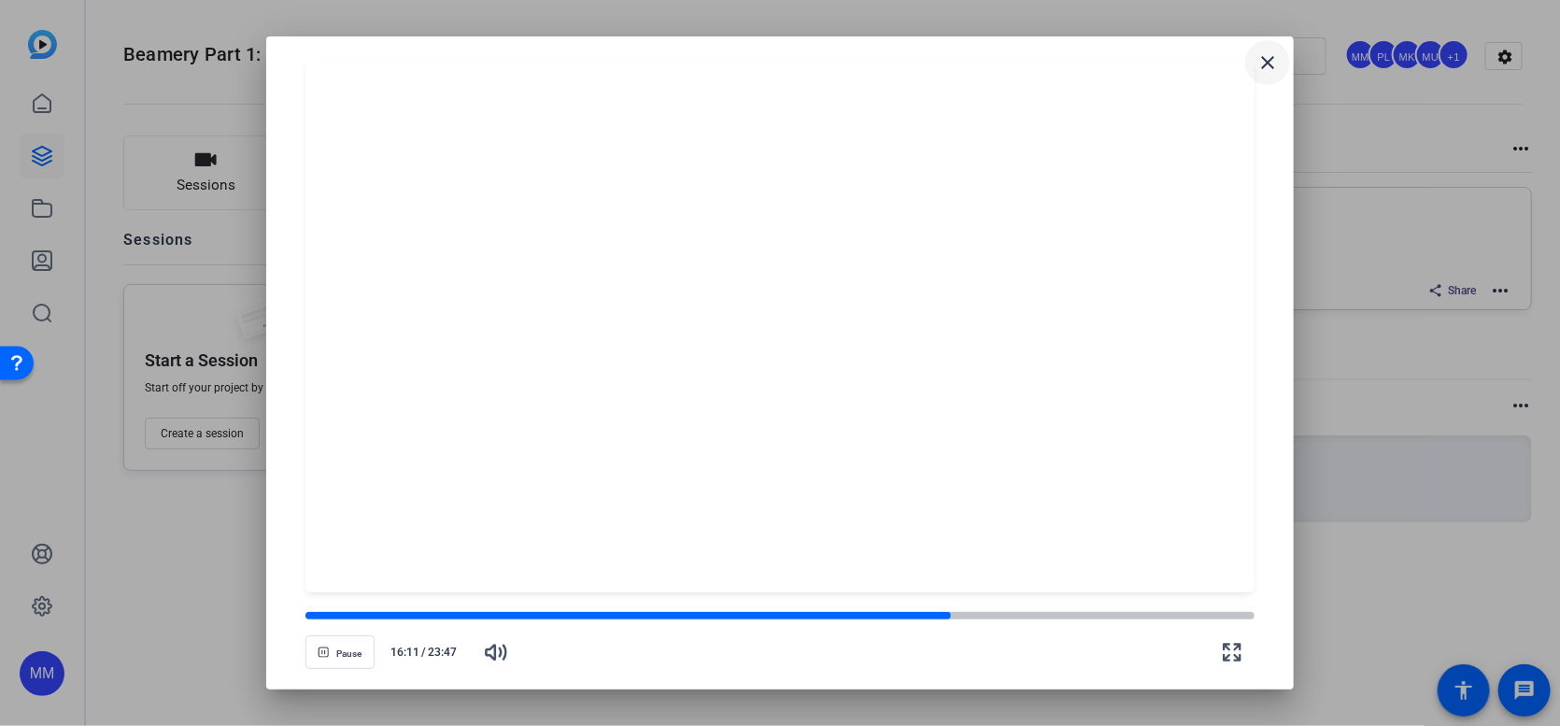
click at [1265, 62] on mat-icon "close" at bounding box center [1268, 62] width 22 height 22
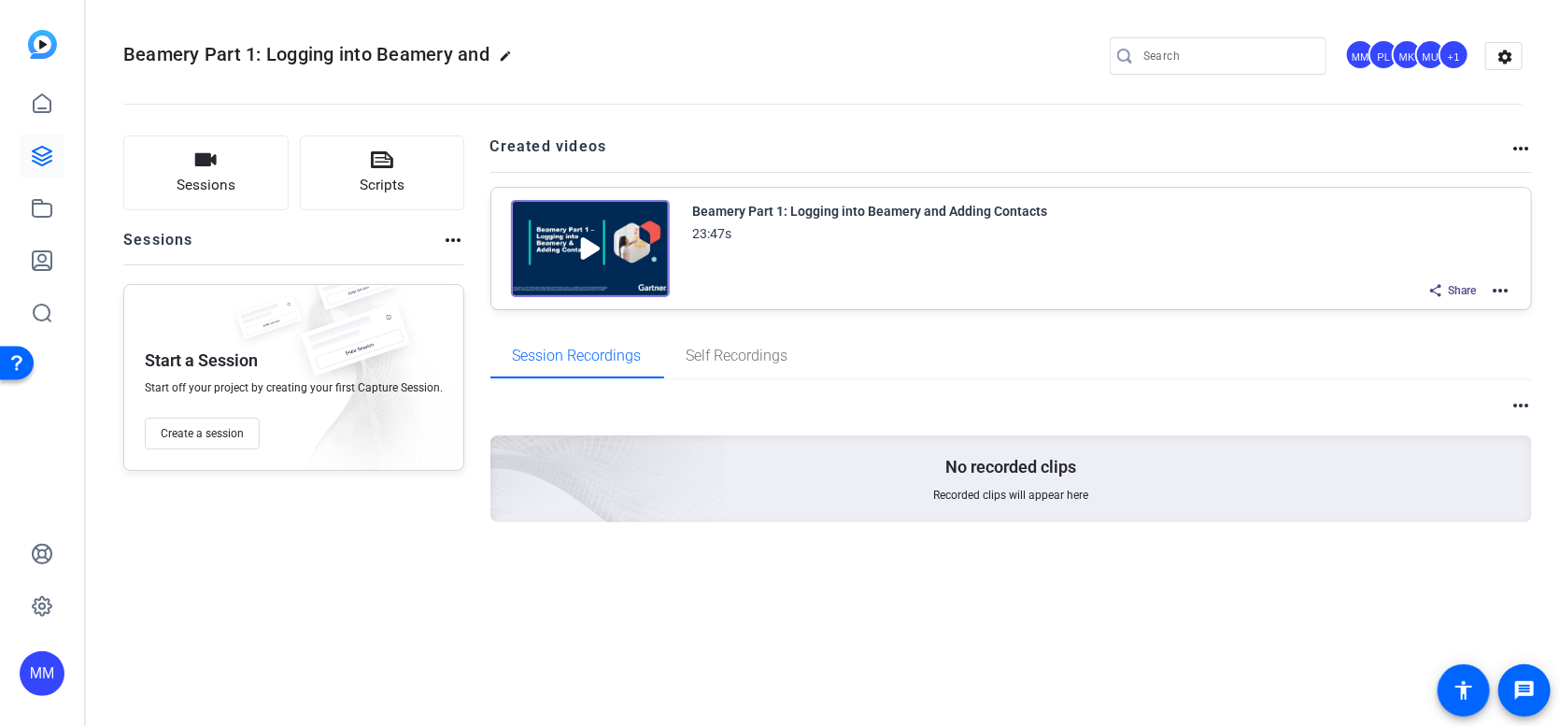
click at [1528, 145] on mat-icon "more_horiz" at bounding box center [1521, 148] width 22 height 22
click at [1502, 288] on div at bounding box center [780, 363] width 1560 height 726
click at [1503, 287] on mat-icon "more_horiz" at bounding box center [1500, 290] width 22 height 22
click at [1431, 450] on span "Download Video" at bounding box center [1433, 452] width 130 height 22
